Goal: Task Accomplishment & Management: Complete application form

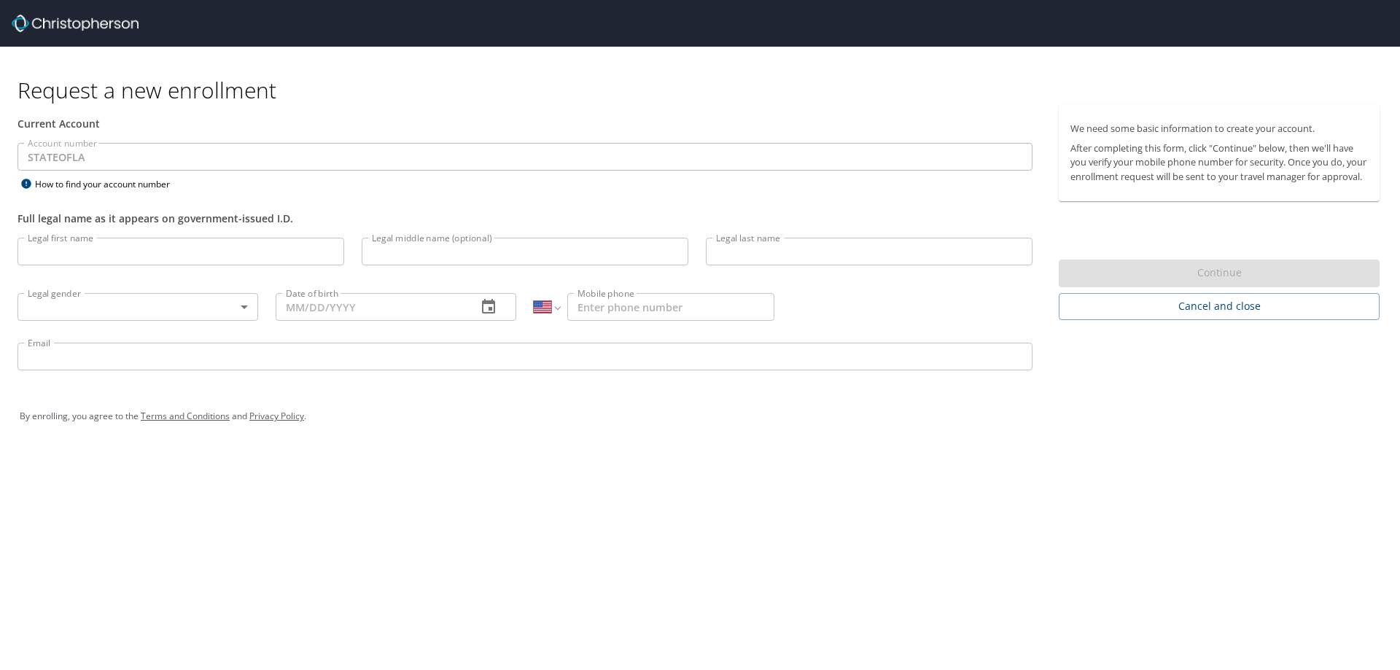
select select "US"
click at [184, 254] on input "Legal first name" at bounding box center [180, 252] width 327 height 28
type input "[PERSON_NAME]"
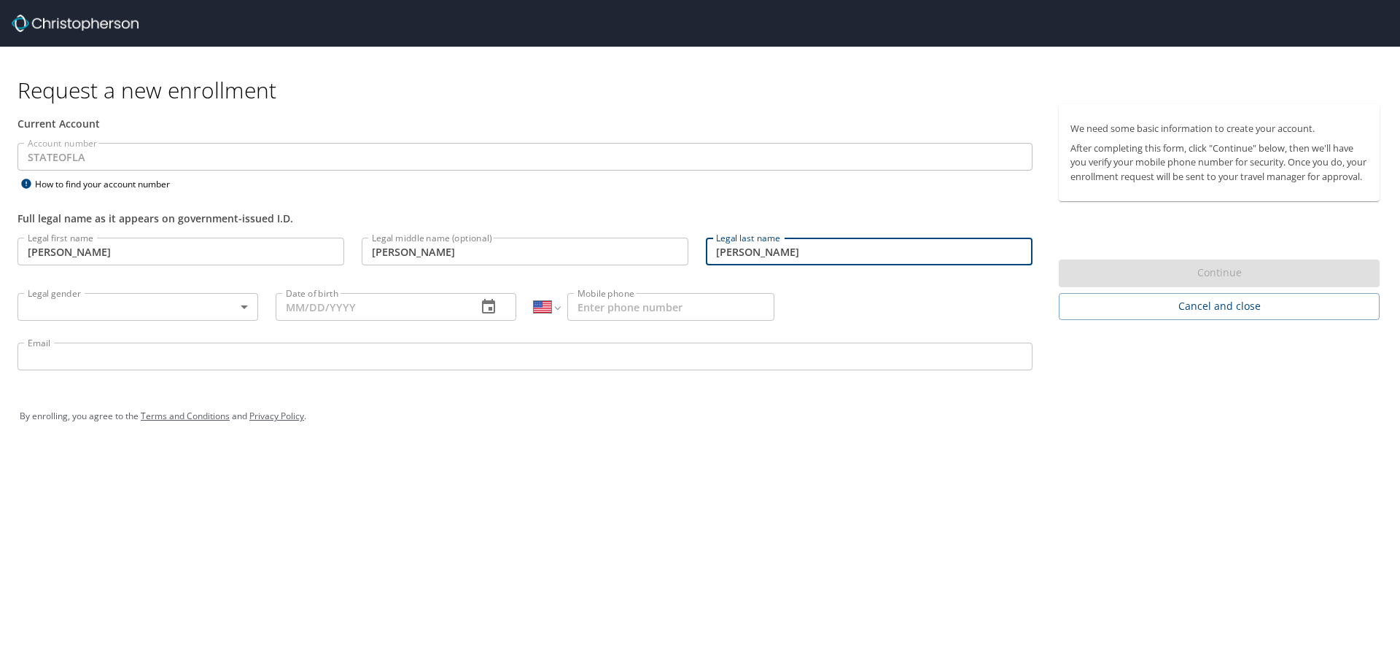
type input "[PERSON_NAME]"
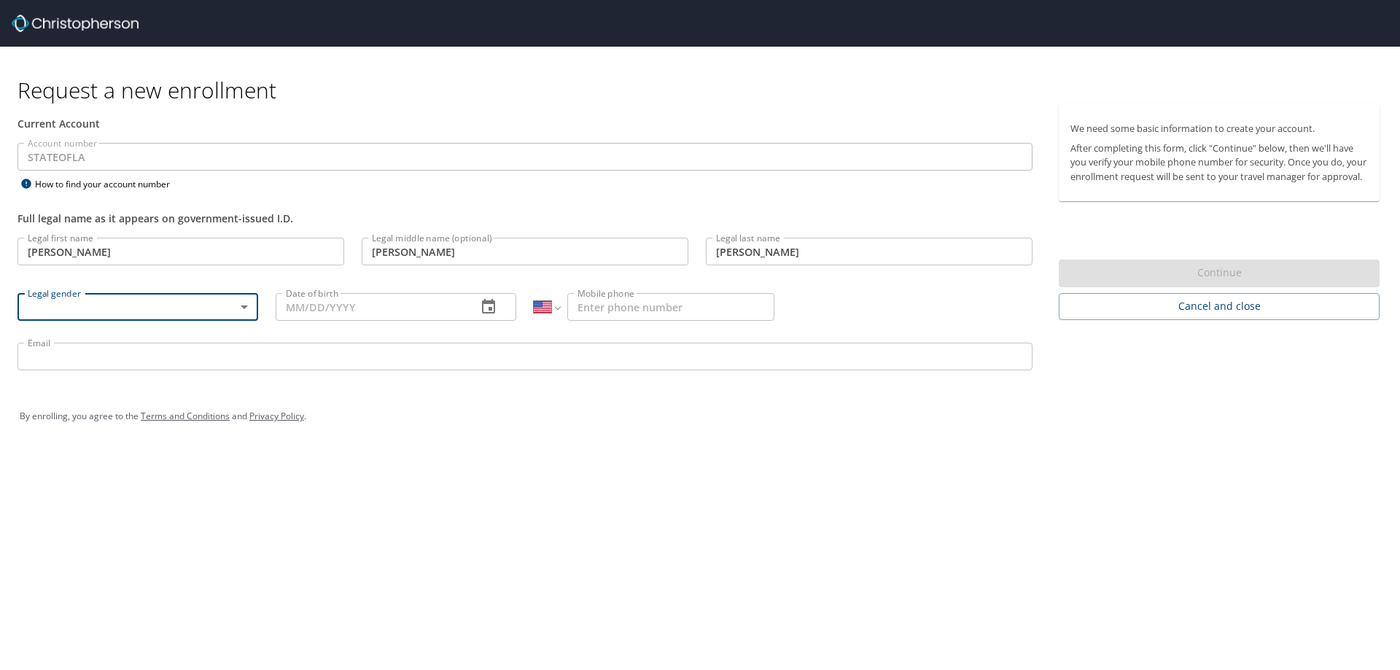
click at [236, 304] on body "Request a new enrollment Current Account Account number STATEOFLA Account numbe…" at bounding box center [700, 335] width 1400 height 670
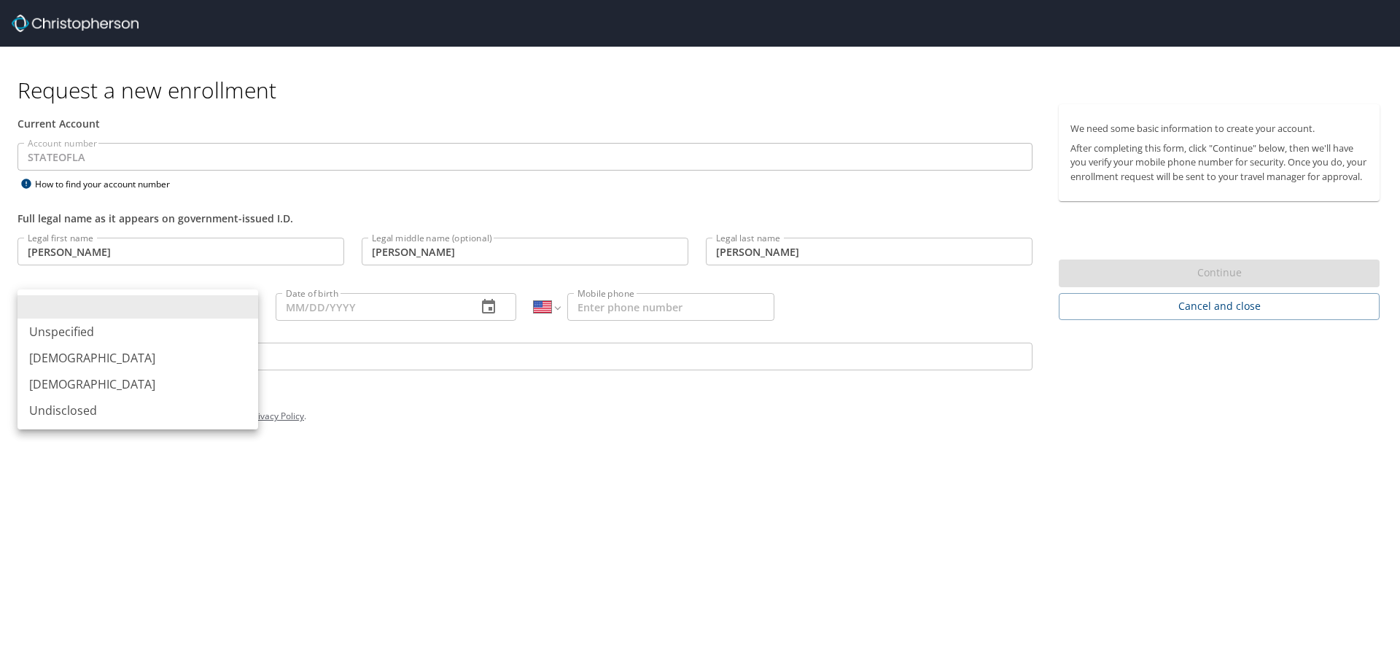
click at [111, 384] on li "[DEMOGRAPHIC_DATA]" at bounding box center [137, 384] width 241 height 26
type input "[DEMOGRAPHIC_DATA]"
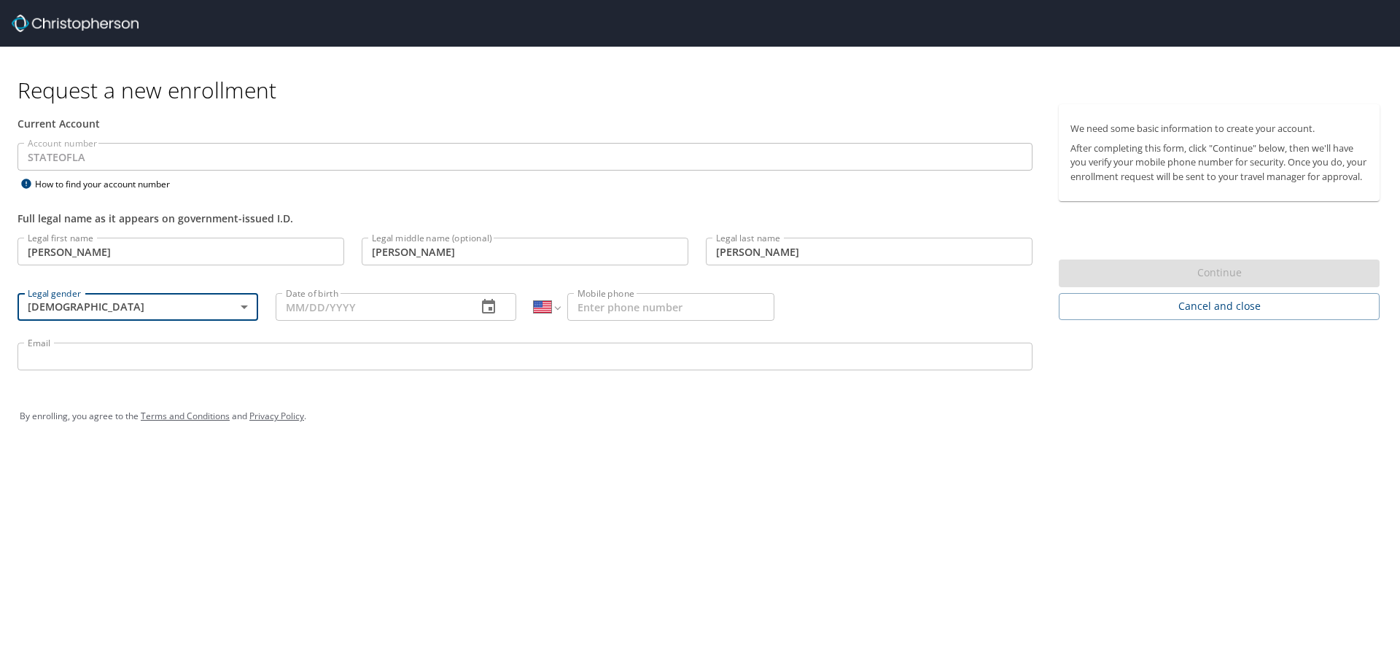
click at [453, 308] on input "Date of birth" at bounding box center [371, 307] width 190 height 28
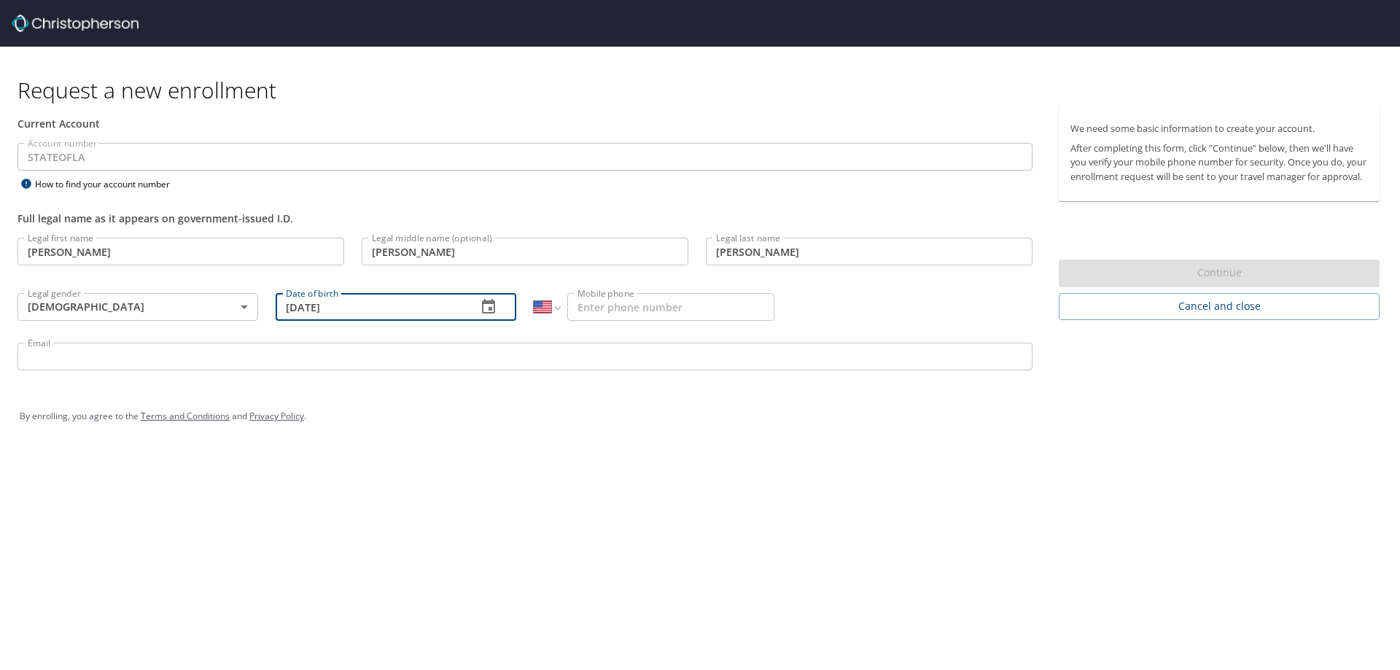
type input "[DATE]"
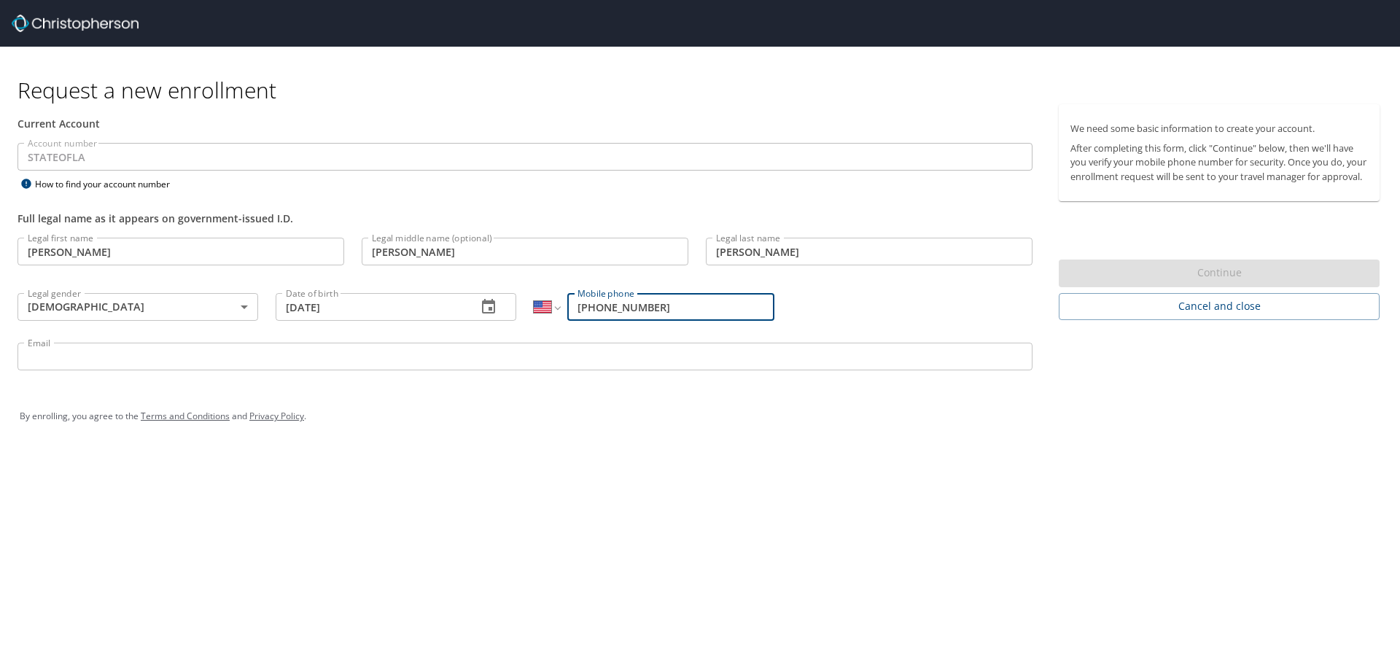
type input "[PHONE_NUMBER]"
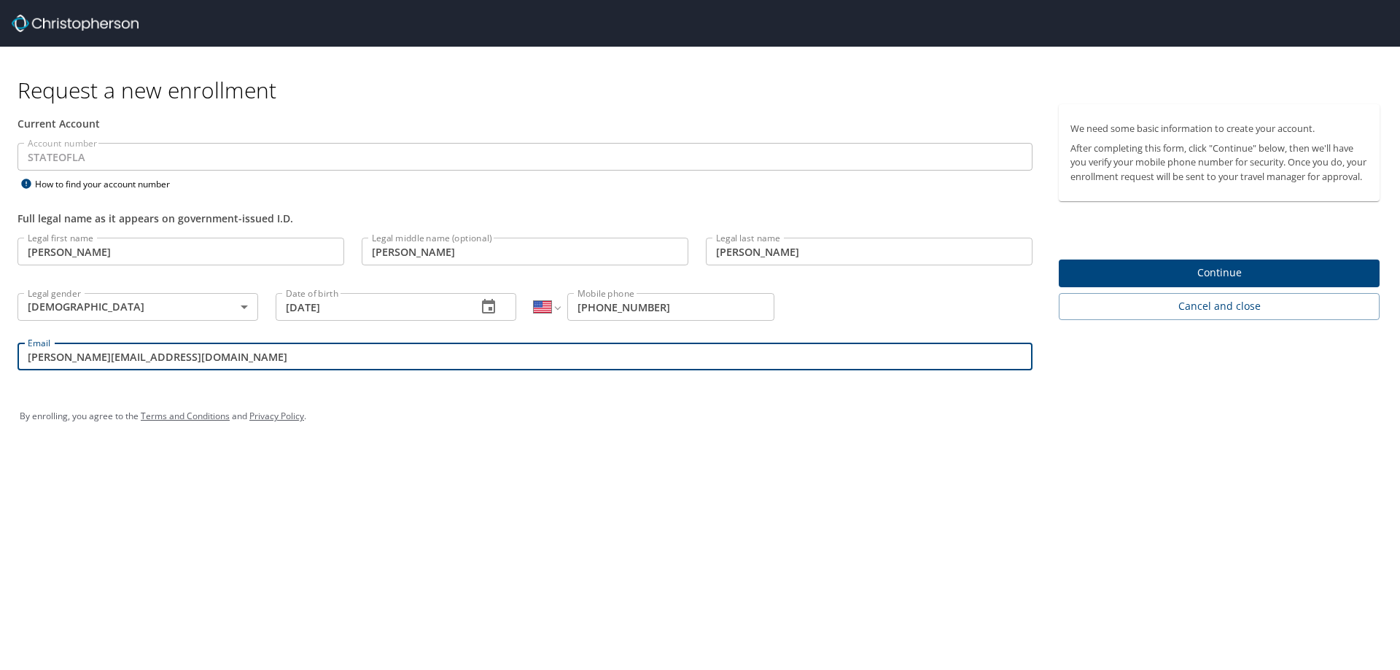
type input "[PERSON_NAME][EMAIL_ADDRESS][DOMAIN_NAME]"
click at [1210, 280] on span "Continue" at bounding box center [1218, 273] width 297 height 18
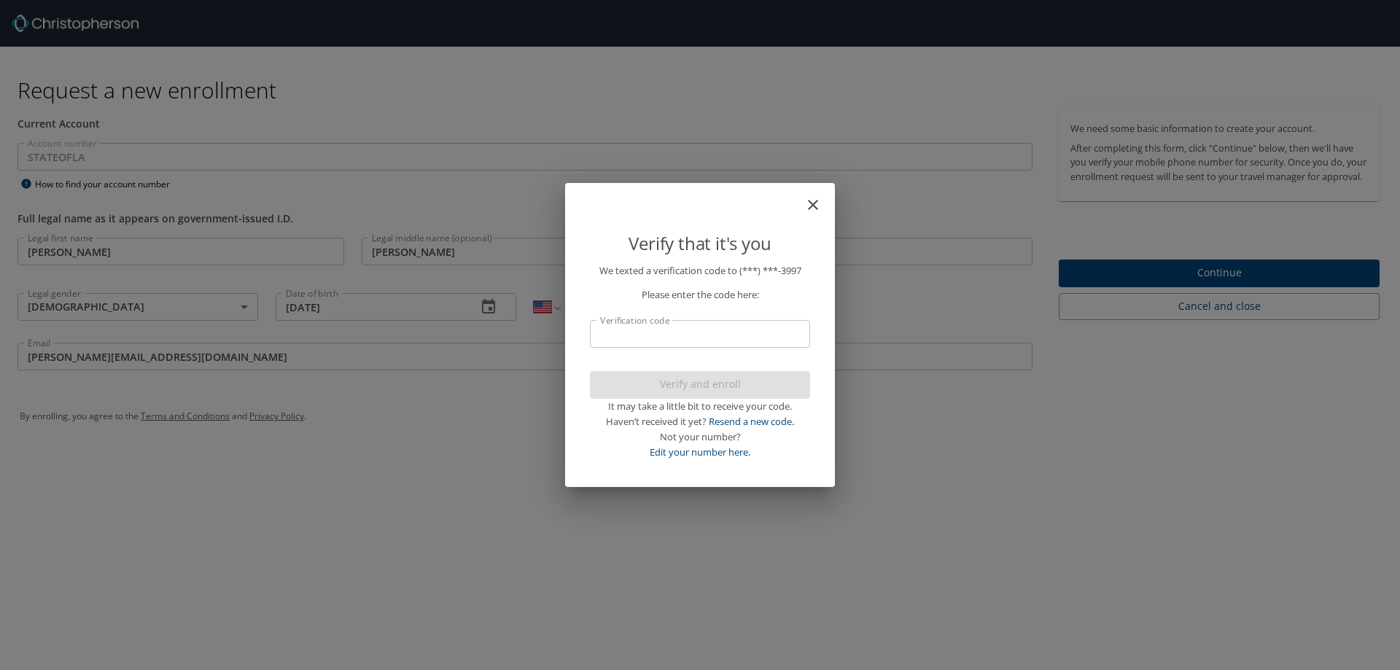
click at [735, 335] on input "Verification code" at bounding box center [700, 334] width 220 height 28
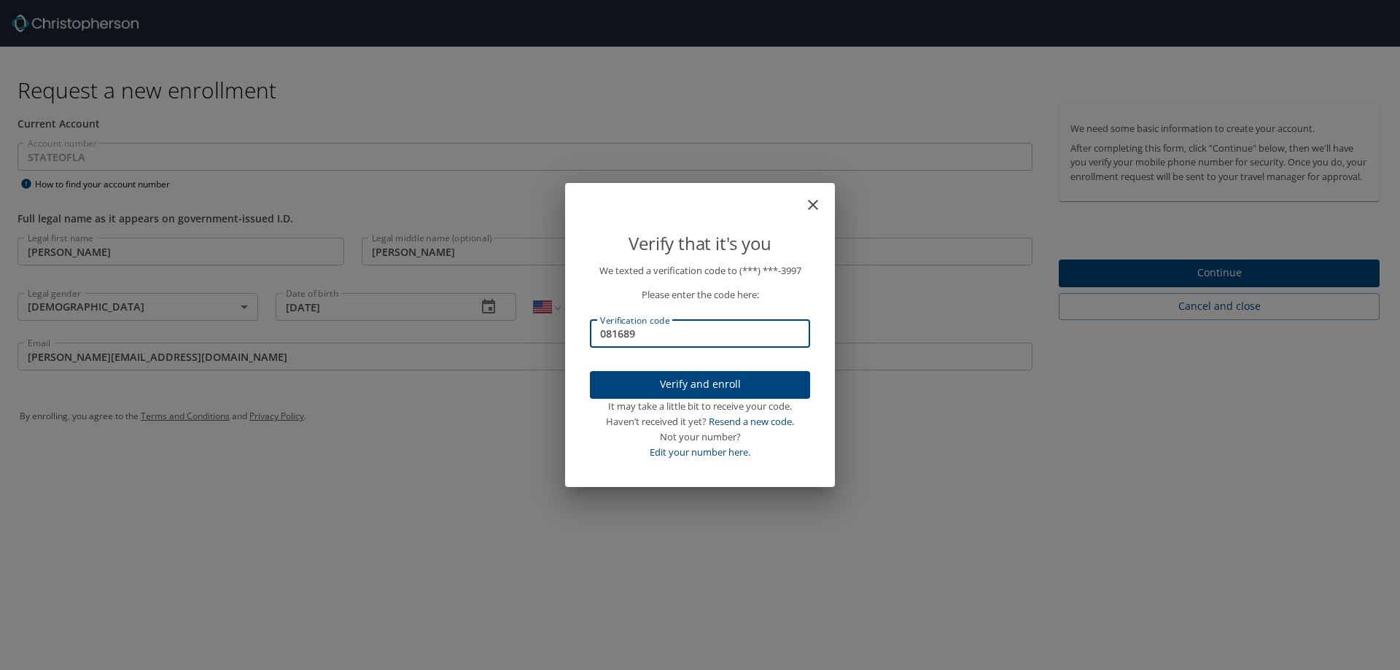
type input "081689"
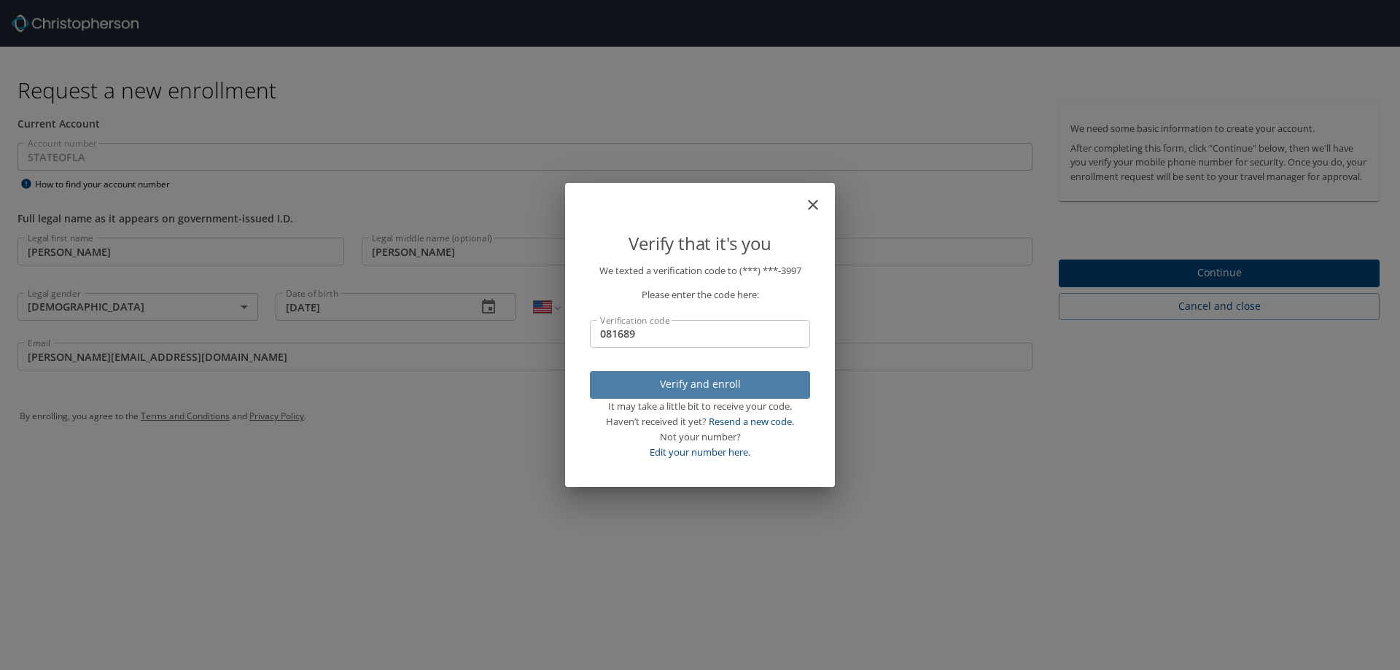
click at [718, 383] on span "Verify and enroll" at bounding box center [700, 385] width 197 height 18
